Goal: Navigation & Orientation: Find specific page/section

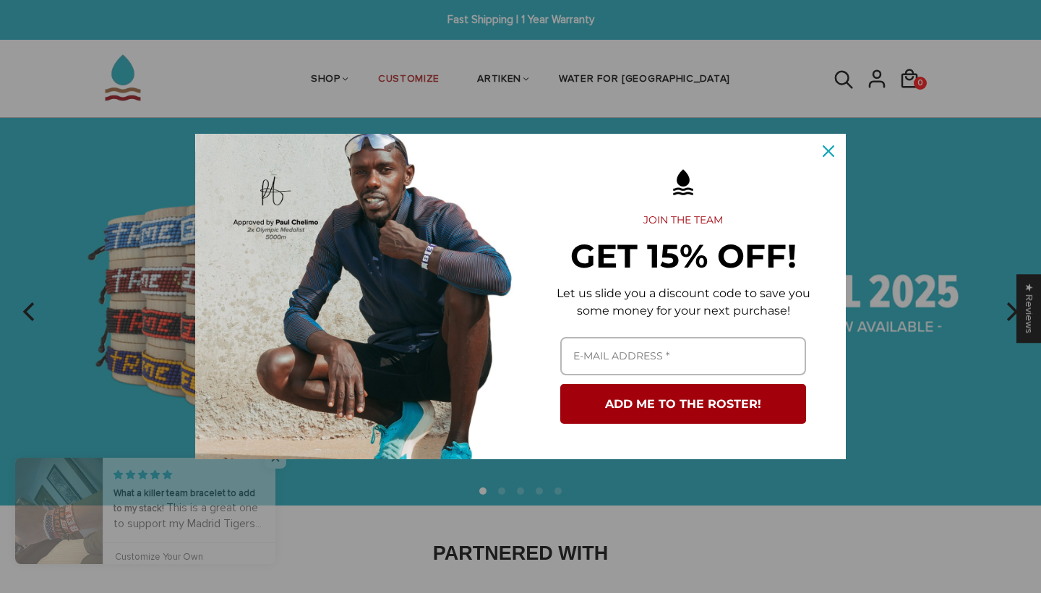
click at [824, 147] on icon "close icon" at bounding box center [829, 151] width 12 height 12
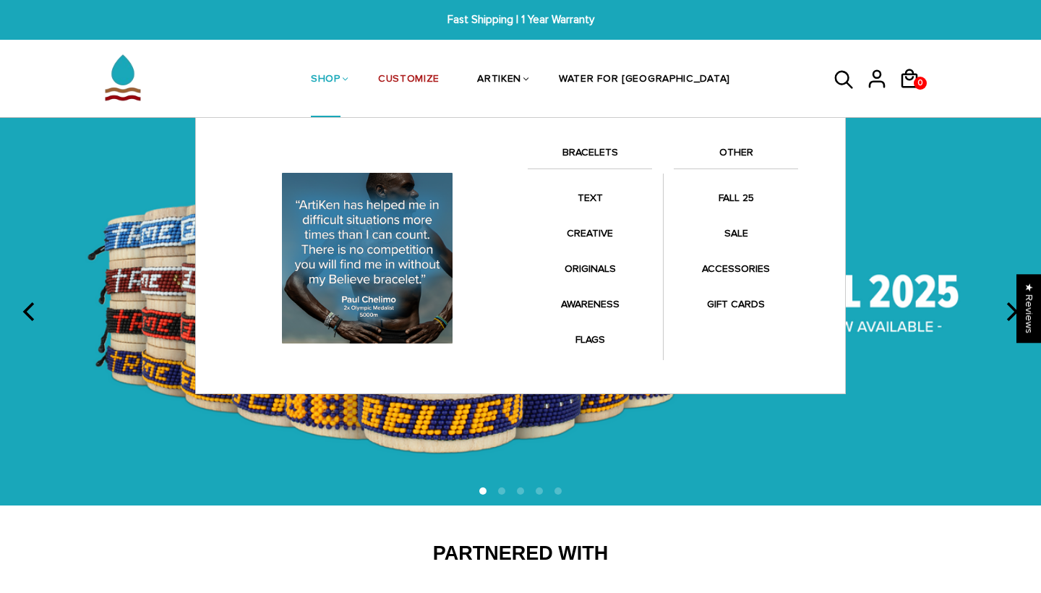
click at [598, 145] on link "BRACELETS" at bounding box center [590, 156] width 124 height 25
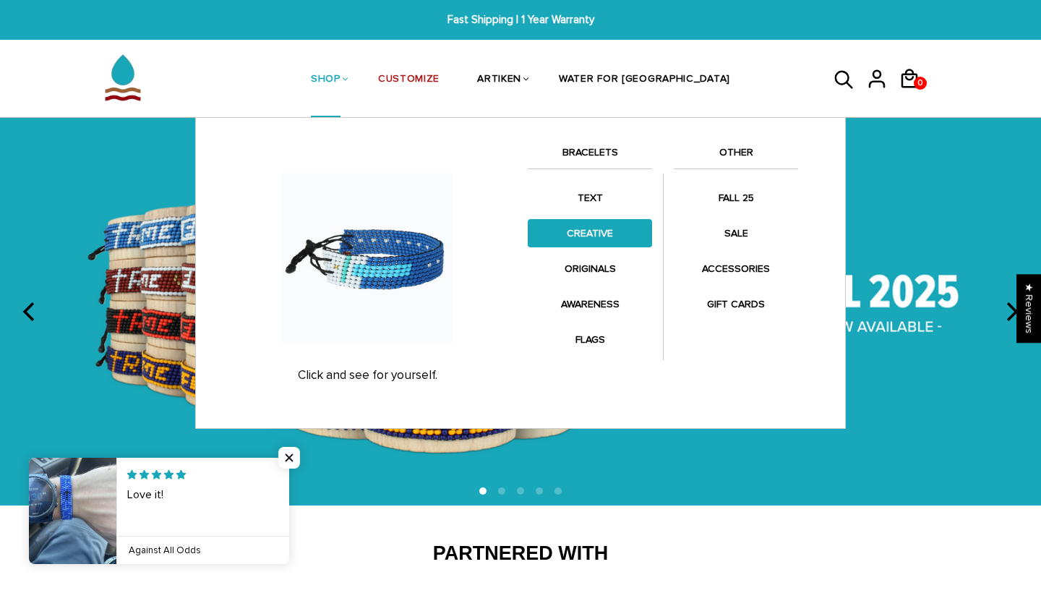
click at [597, 244] on link "CREATIVE" at bounding box center [590, 233] width 124 height 28
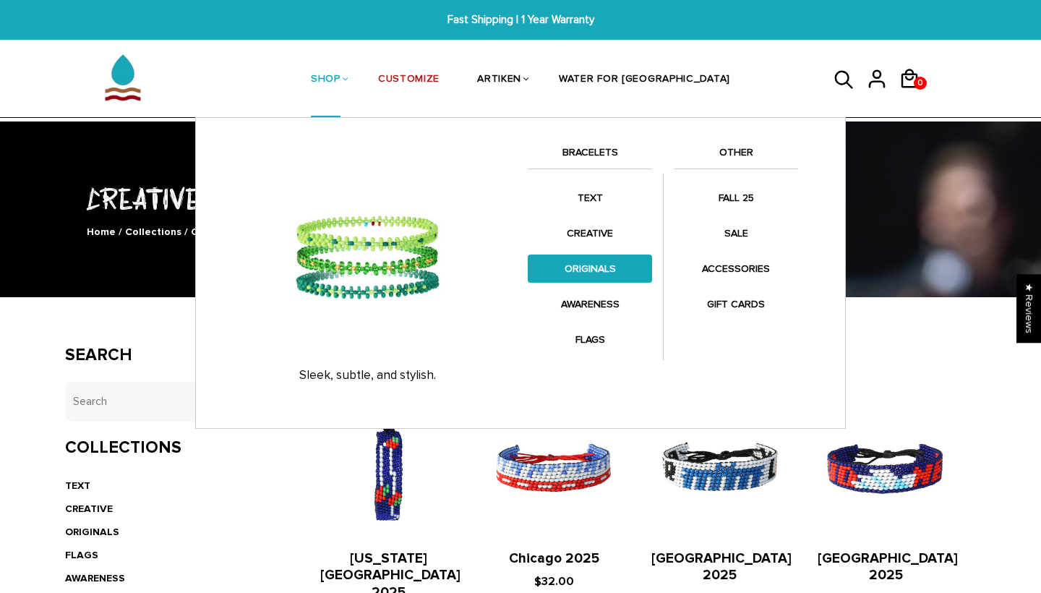
click at [571, 271] on link "ORIGINALS" at bounding box center [590, 268] width 124 height 28
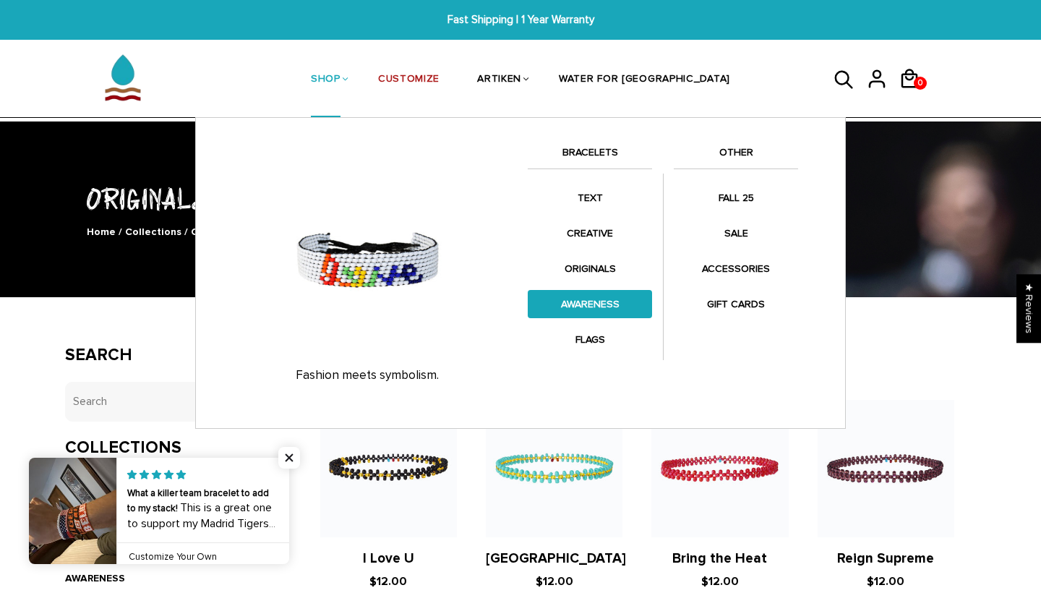
click at [587, 297] on link "AWARENESS" at bounding box center [590, 304] width 124 height 28
